Goal: Task Accomplishment & Management: Manage account settings

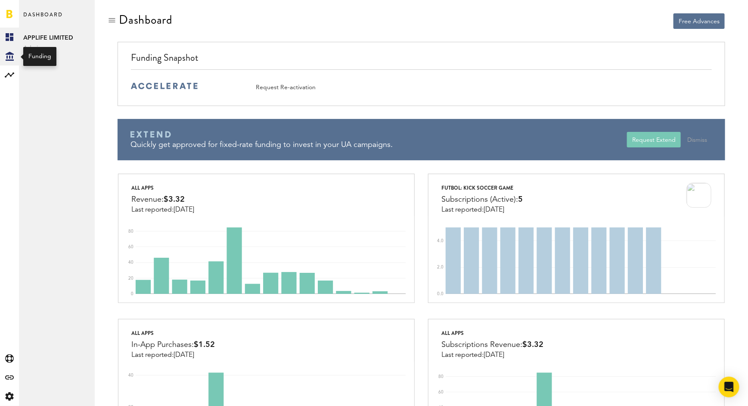
click at [12, 57] on icon at bounding box center [10, 56] width 8 height 9
click at [6, 73] on rect at bounding box center [9, 75] width 10 height 10
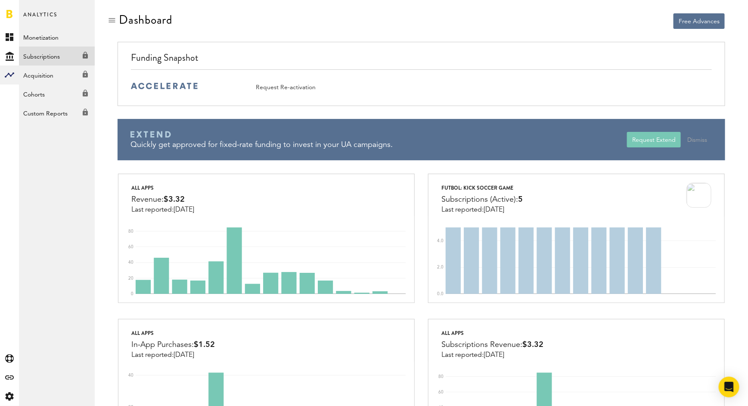
click at [56, 56] on link "Subscriptions Created with Sketch." at bounding box center [57, 56] width 76 height 19
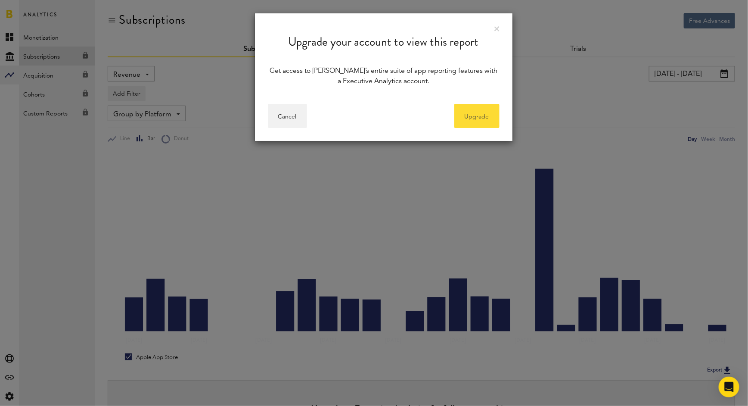
click at [481, 117] on link "Upgrade" at bounding box center [477, 116] width 45 height 24
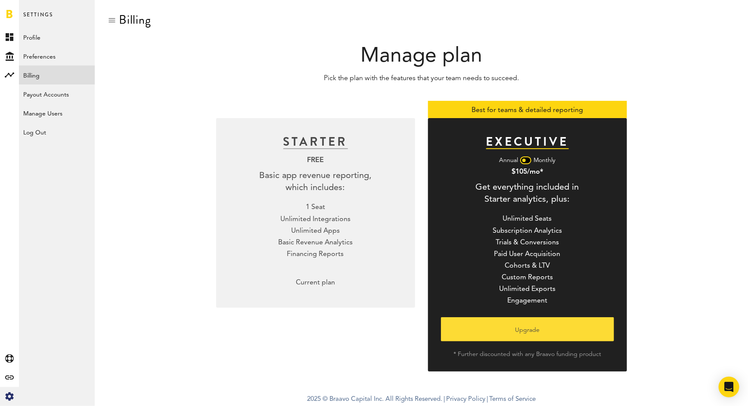
click at [521, 332] on button "Upgrade" at bounding box center [527, 329] width 173 height 24
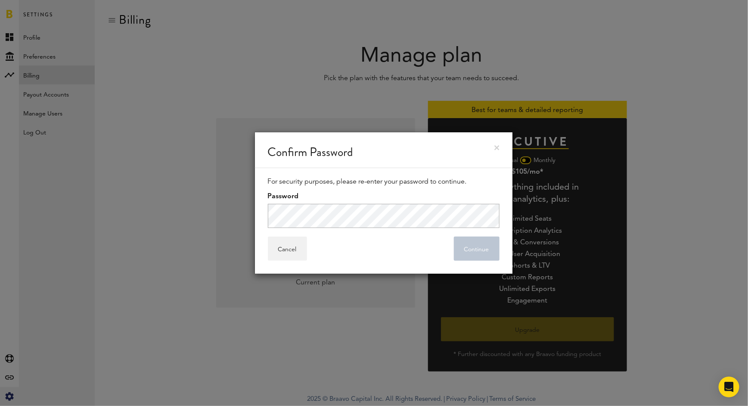
click at [499, 143] on div "Confirm Password" at bounding box center [384, 150] width 258 height 36
click at [497, 150] on link at bounding box center [497, 147] width 5 height 5
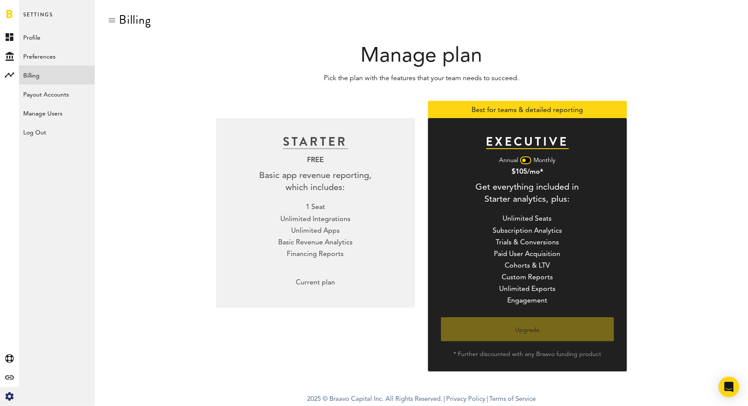
click at [527, 161] on div at bounding box center [525, 160] width 11 height 8
click at [523, 161] on div at bounding box center [525, 160] width 11 height 8
click at [302, 55] on div "Manage plan" at bounding box center [422, 56] width 628 height 25
click at [11, 358] on icon at bounding box center [9, 358] width 9 height 9
click at [562, 259] on div "EXECUTIVE Annual Monthly $105/mo* Get everything included in Starter analytics,…" at bounding box center [527, 244] width 199 height 253
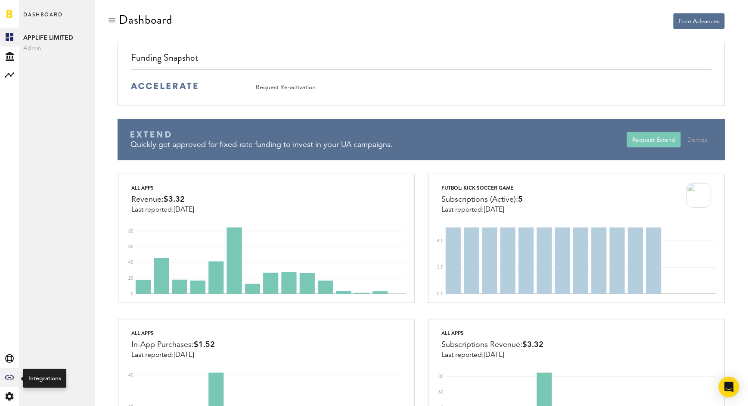
click at [6, 377] on icon at bounding box center [9, 377] width 9 height 4
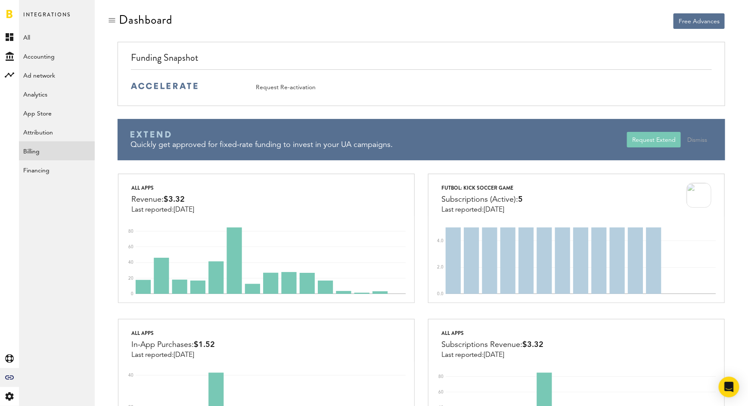
click at [41, 150] on link "Billing" at bounding box center [57, 150] width 76 height 19
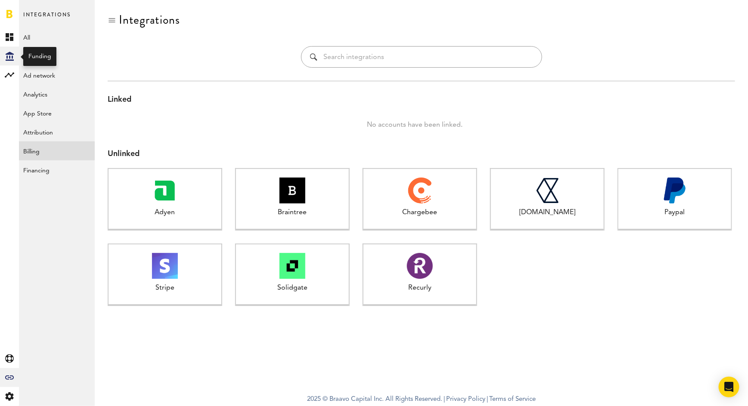
click at [6, 53] on icon at bounding box center [10, 56] width 8 height 9
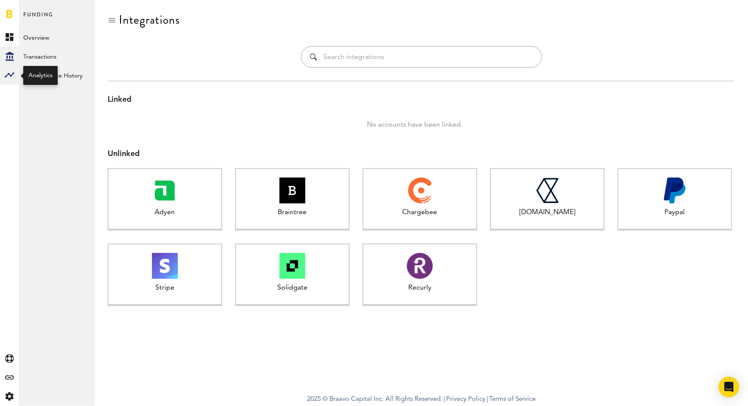
click at [9, 72] on rect at bounding box center [9, 75] width 10 height 10
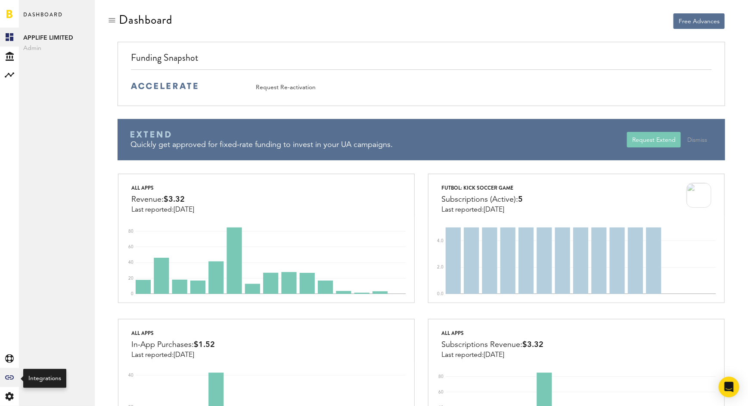
click at [6, 377] on icon "Created with Sketch." at bounding box center [9, 377] width 9 height 4
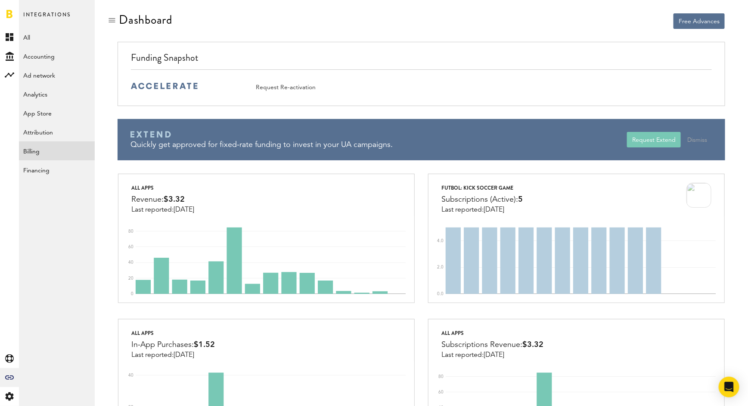
click at [39, 151] on link "Billing" at bounding box center [57, 150] width 76 height 19
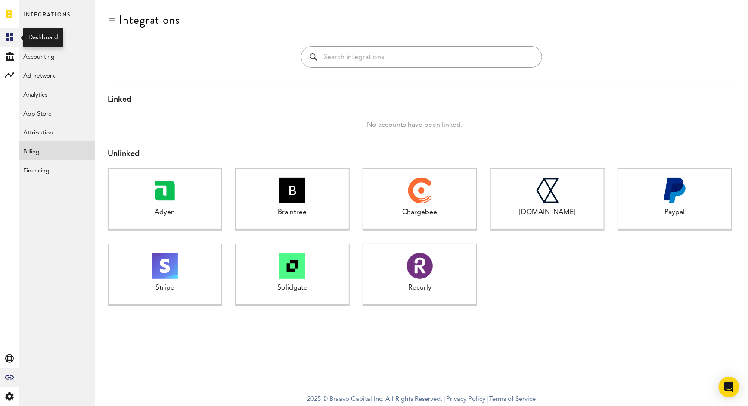
click at [9, 34] on icon at bounding box center [10, 37] width 8 height 8
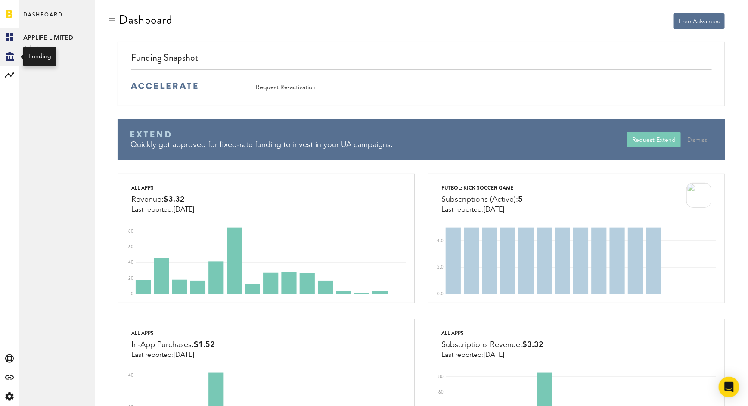
click at [9, 64] on div "Created with Sketch." at bounding box center [9, 56] width 19 height 19
click at [8, 80] on div at bounding box center [9, 74] width 19 height 19
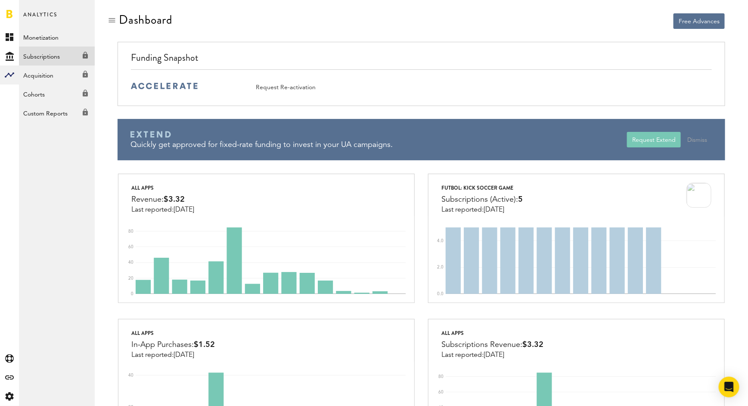
click at [58, 52] on link "Subscriptions Created with Sketch." at bounding box center [57, 56] width 76 height 19
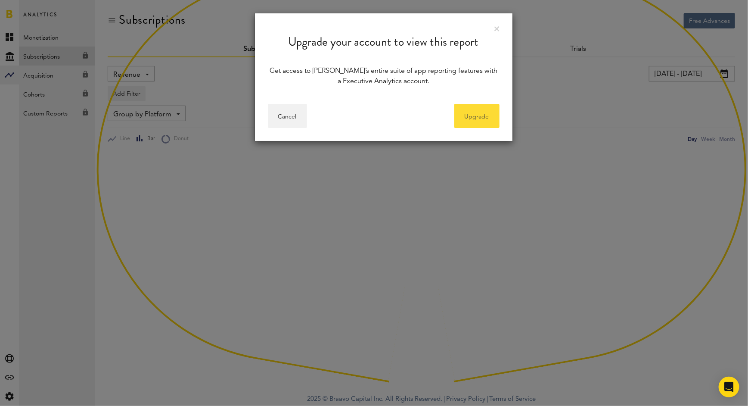
click at [475, 120] on link "Upgrade" at bounding box center [477, 116] width 45 height 24
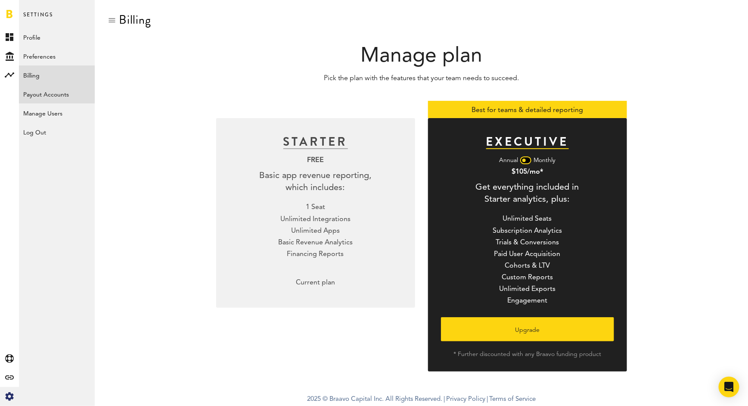
click at [43, 96] on link "Payout Accounts" at bounding box center [57, 93] width 76 height 19
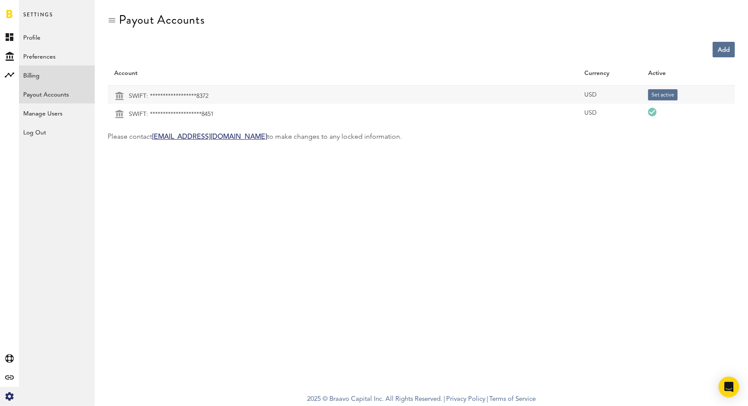
click at [44, 72] on link "Billing" at bounding box center [57, 74] width 76 height 19
